Goal: Find specific page/section: Find specific page/section

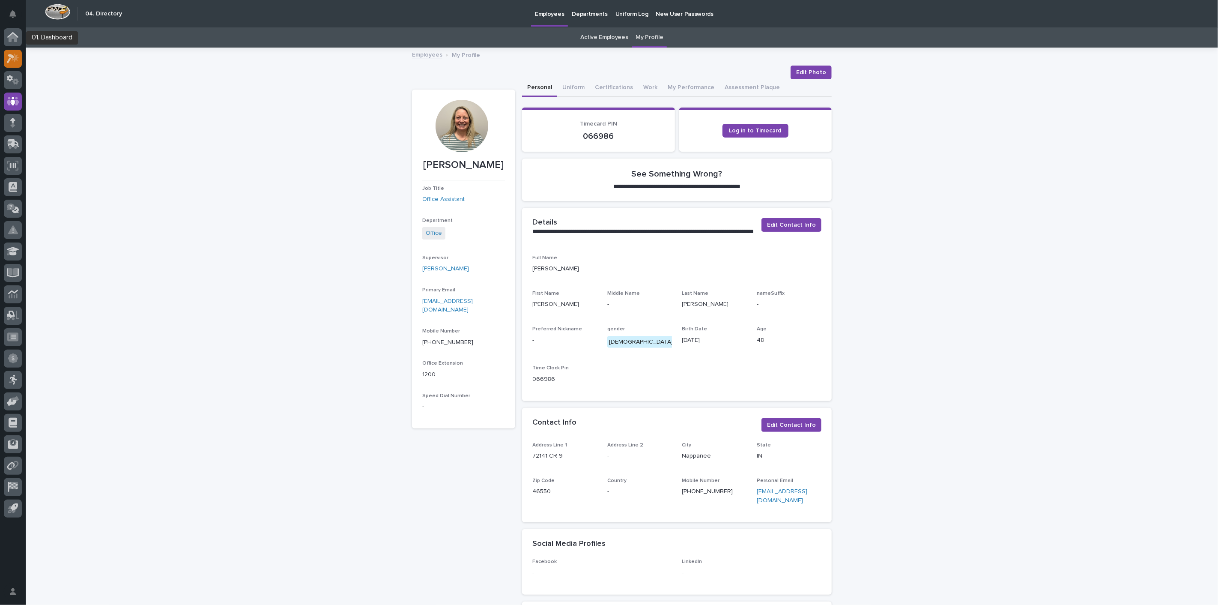
click at [12, 54] on icon at bounding box center [13, 59] width 12 height 10
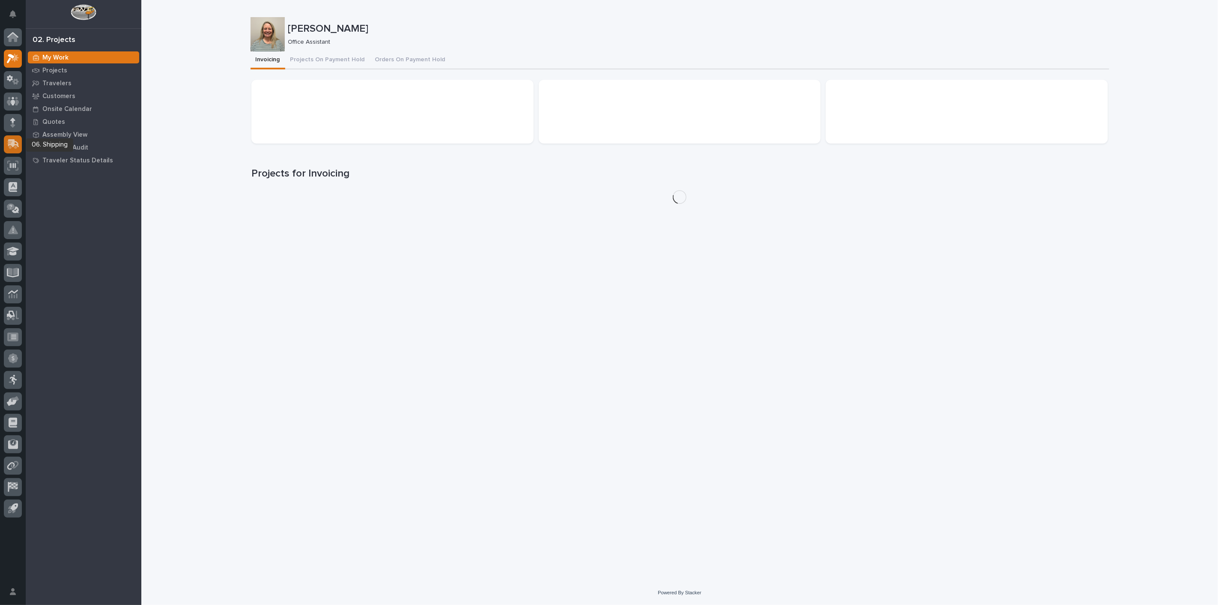
click at [15, 142] on icon at bounding box center [13, 143] width 11 height 8
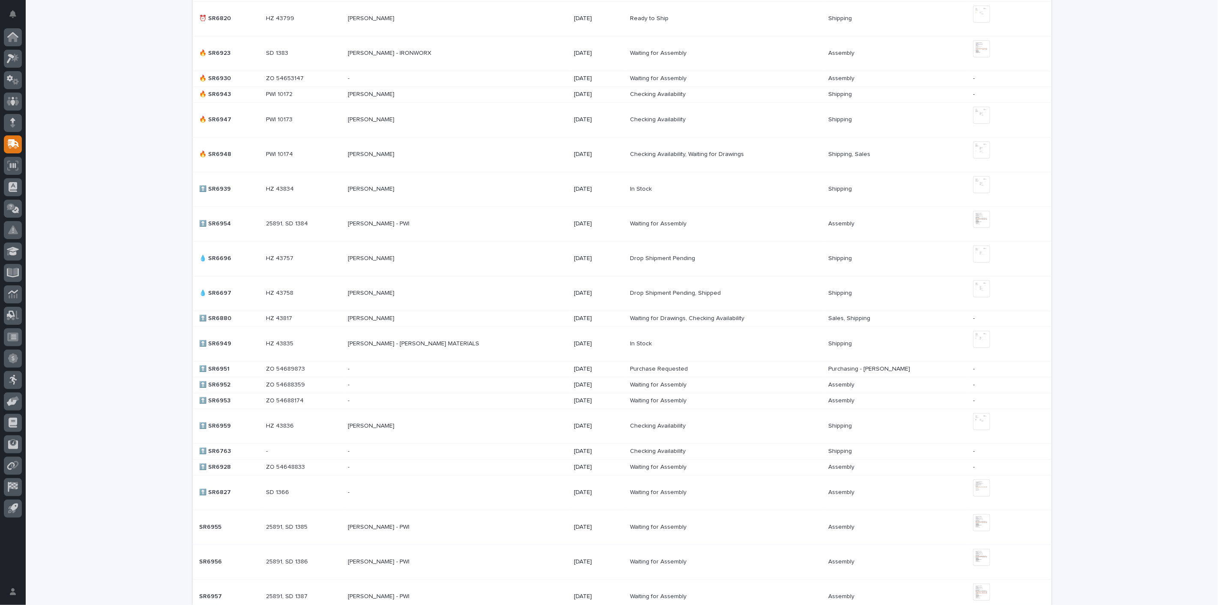
scroll to position [416, 0]
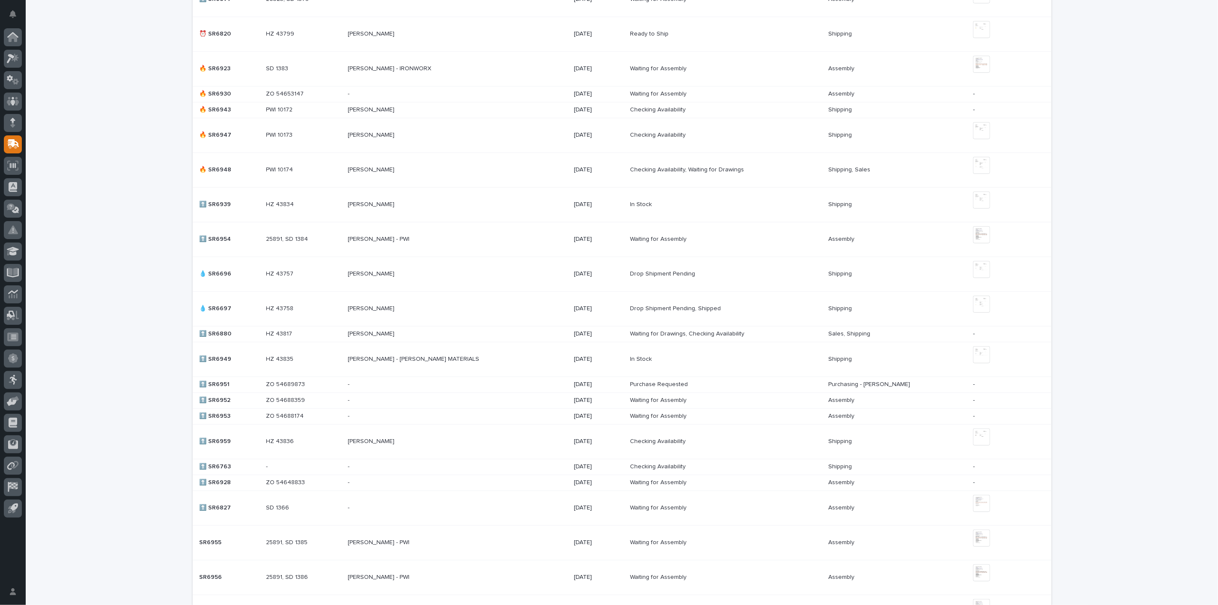
click at [214, 167] on p "🔥 SR6948" at bounding box center [217, 168] width 34 height 9
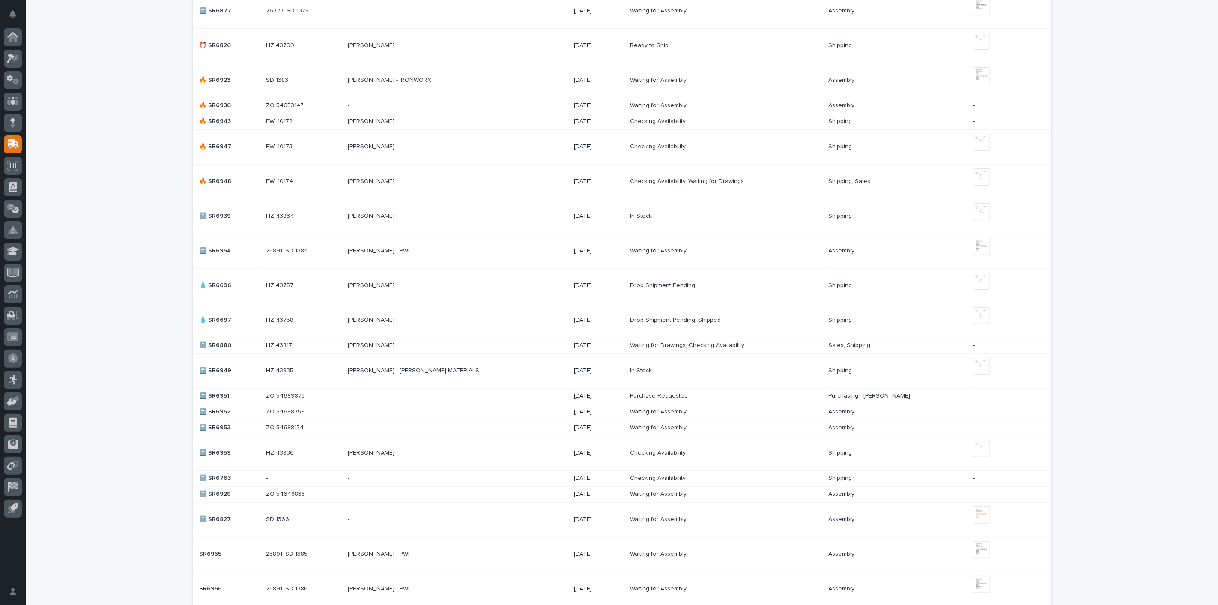
scroll to position [428, 0]
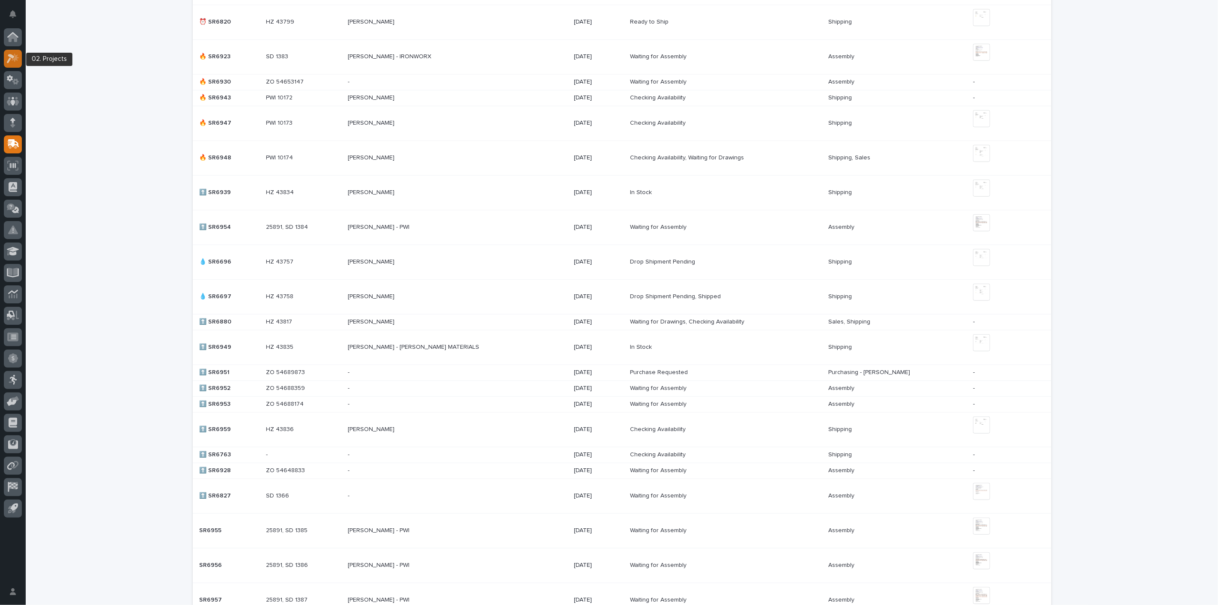
click at [12, 58] on icon at bounding box center [13, 59] width 12 height 10
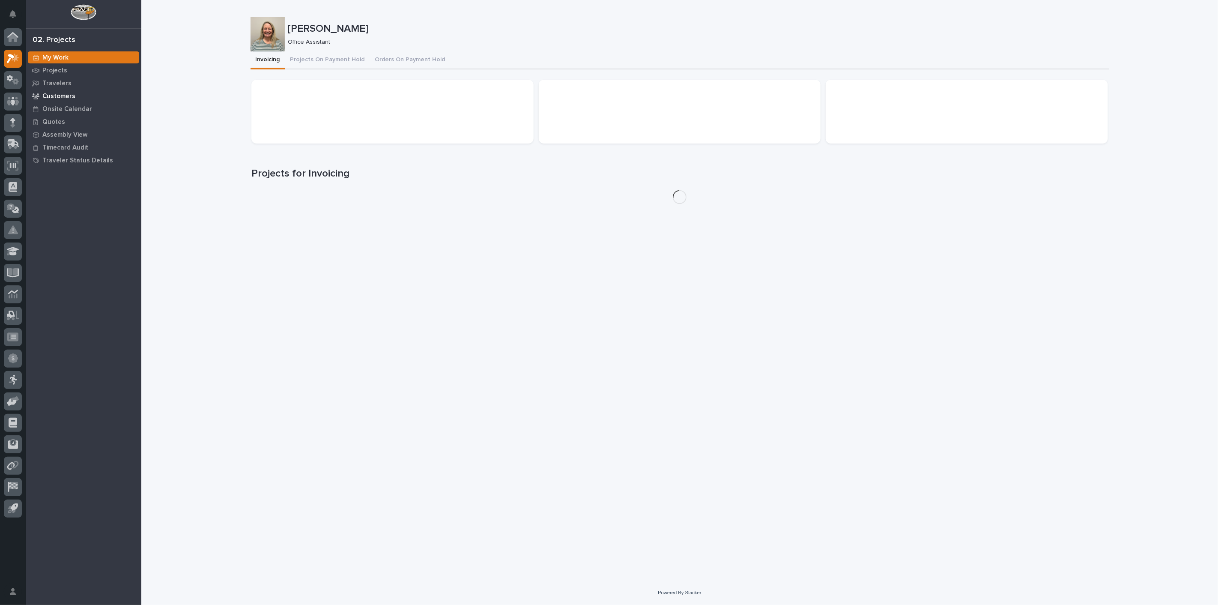
click at [56, 92] on p "Customers" at bounding box center [58, 96] width 33 height 8
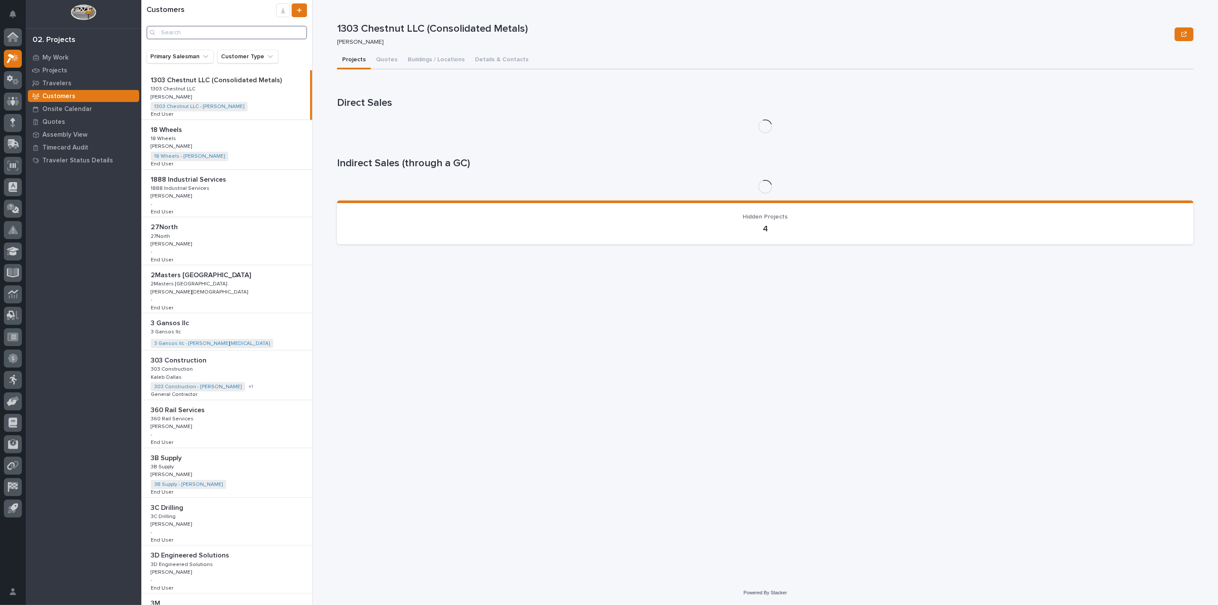
click at [244, 32] on input "Search" at bounding box center [226, 33] width 161 height 14
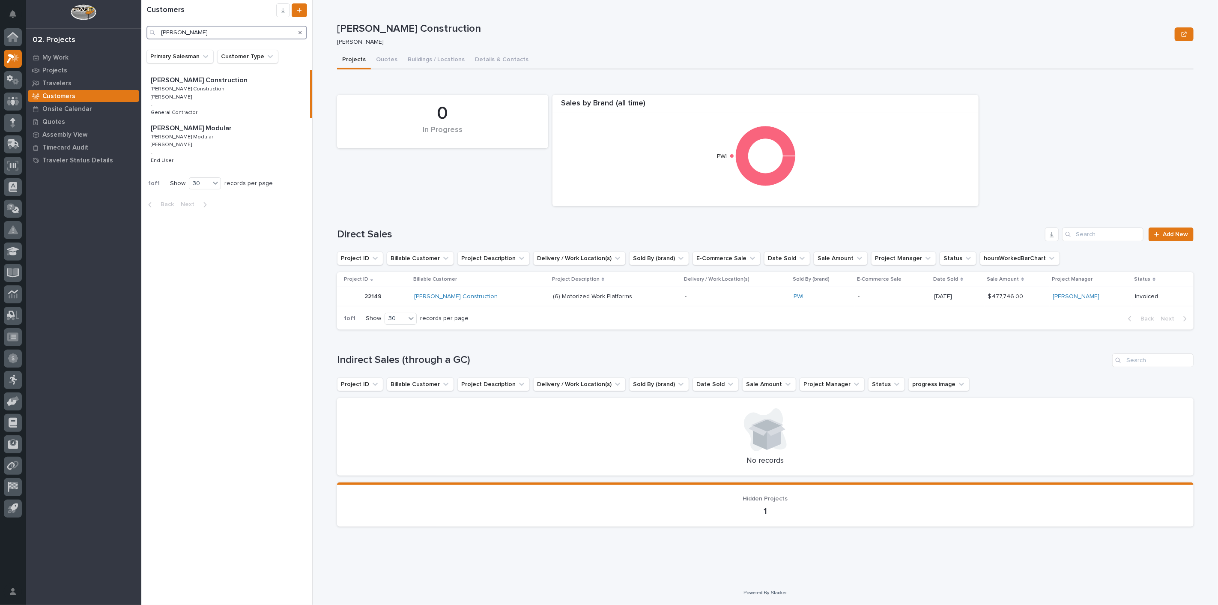
type input "[PERSON_NAME]"
